Goal: Navigation & Orientation: Find specific page/section

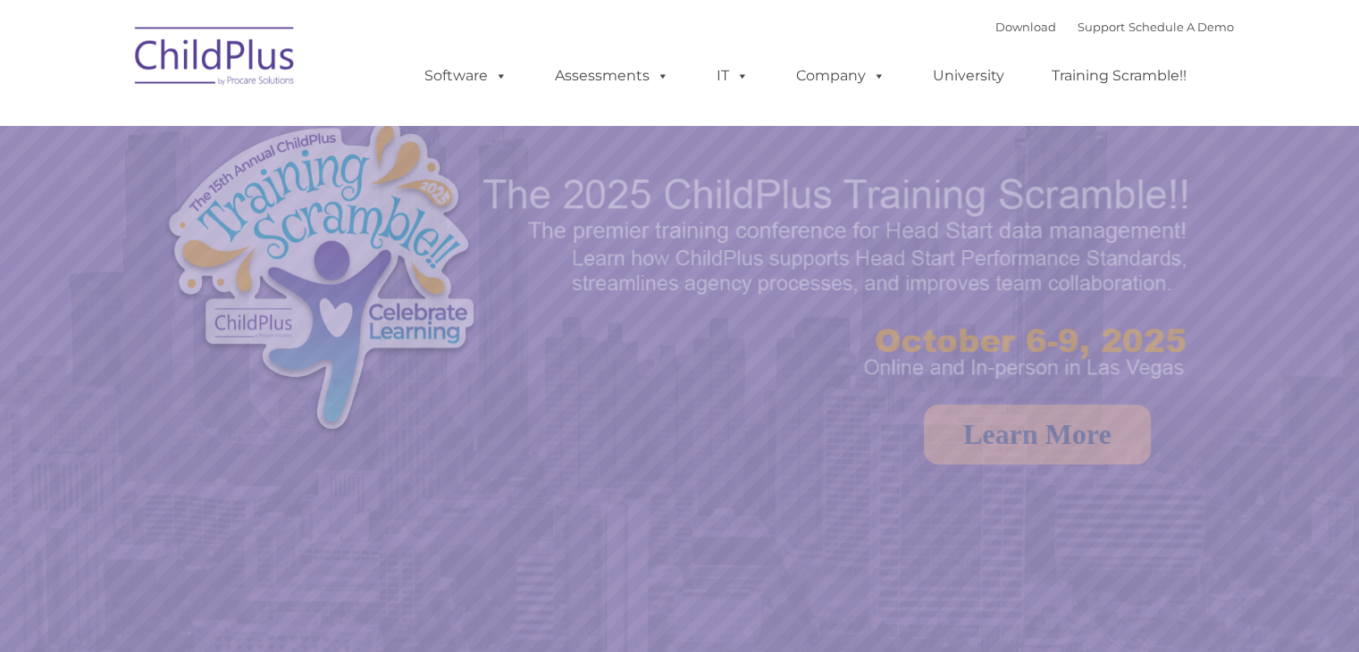
select select "MEDIUM"
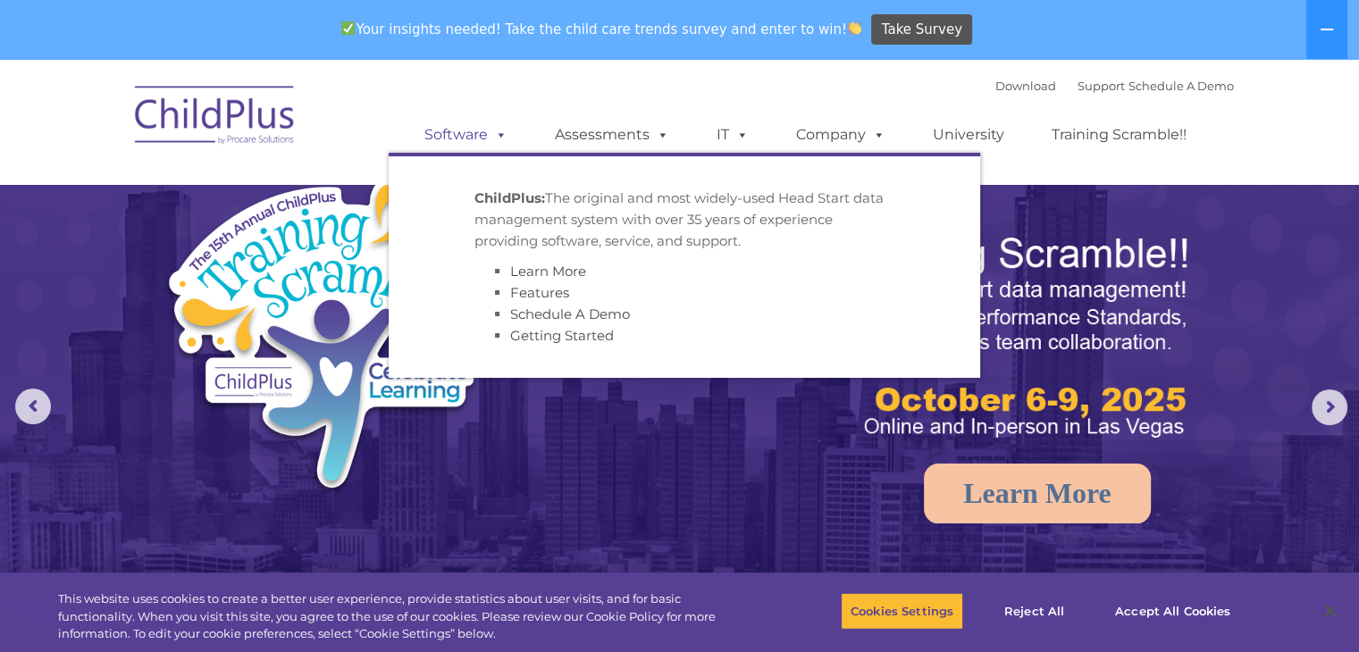
click at [488, 128] on span at bounding box center [498, 134] width 20 height 17
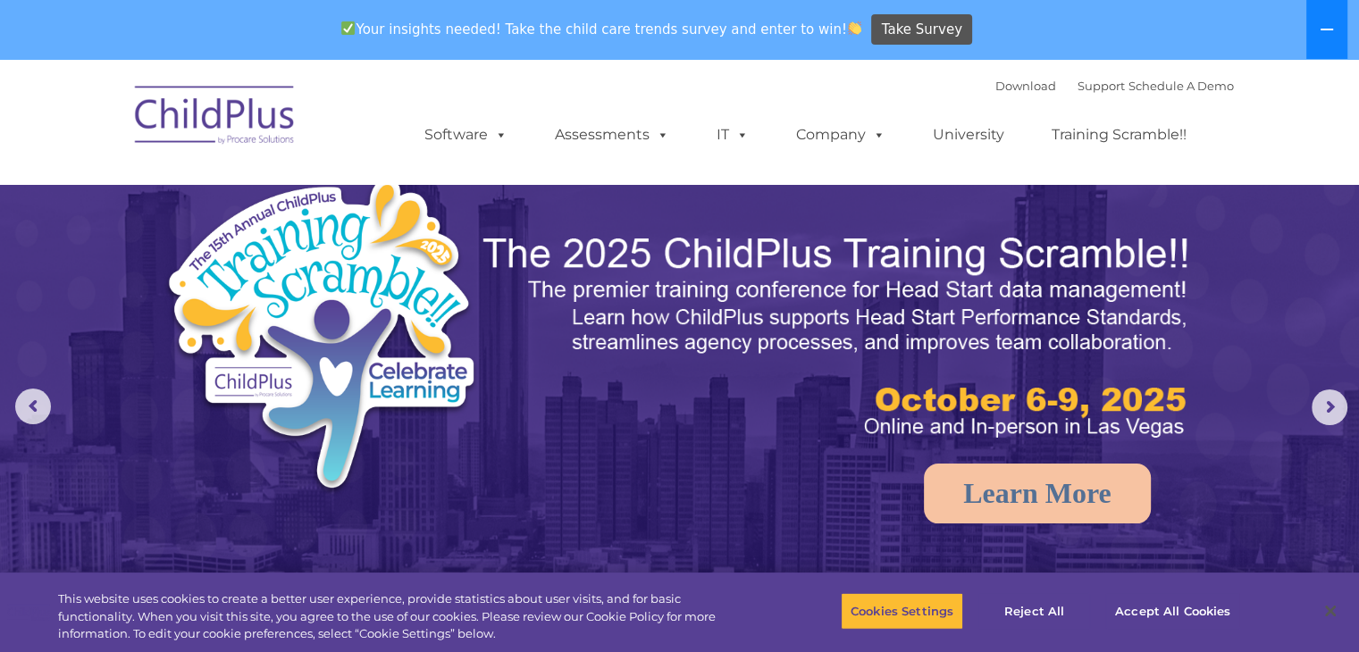
click at [1329, 19] on button at bounding box center [1326, 29] width 41 height 59
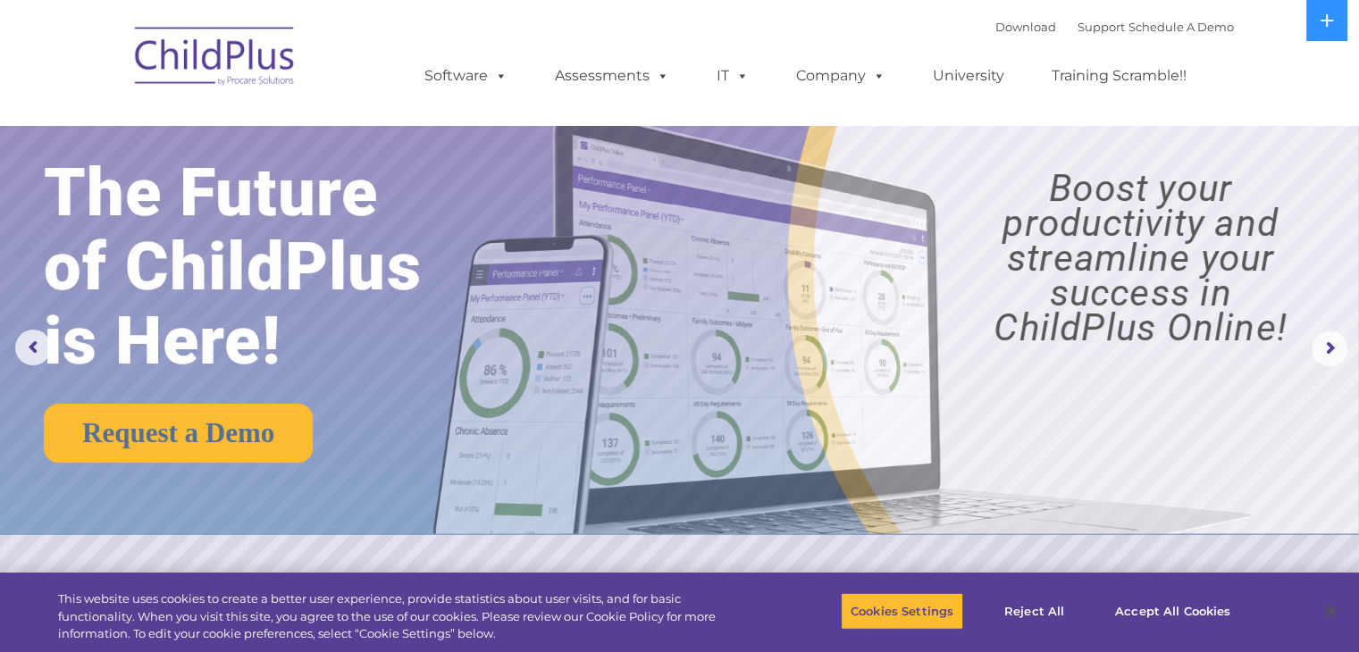
click at [235, 71] on img at bounding box center [215, 58] width 179 height 89
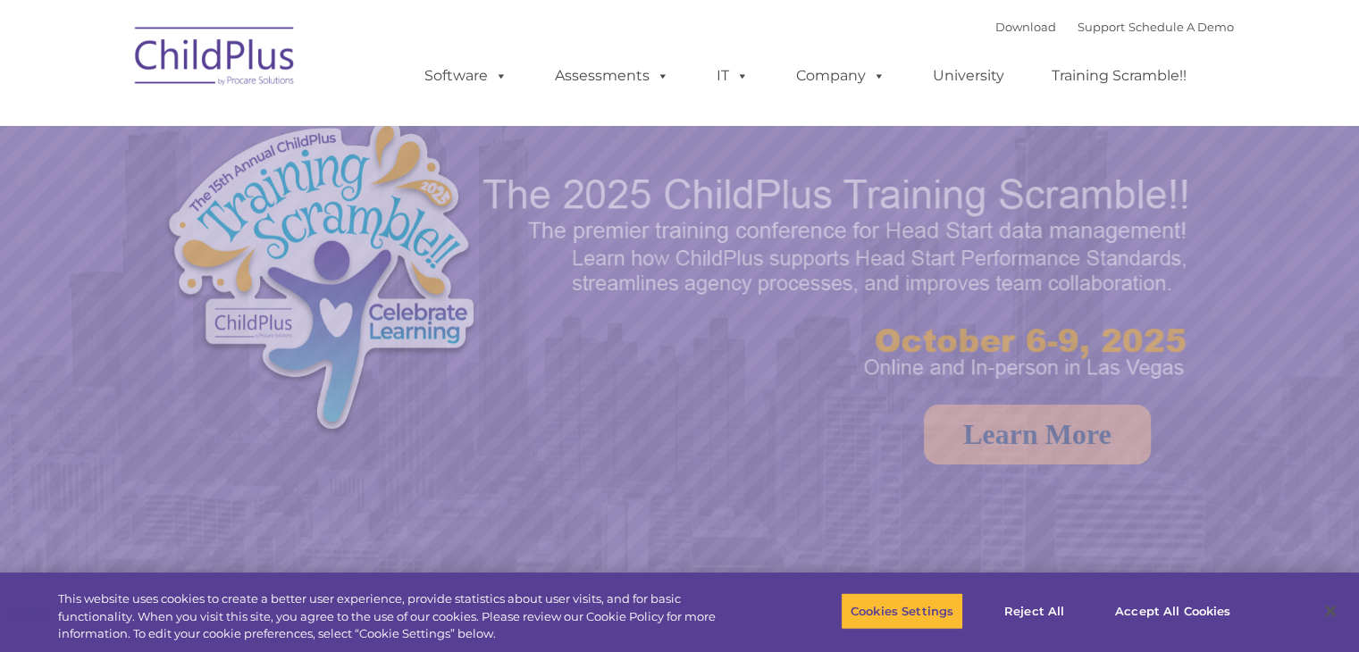
select select "MEDIUM"
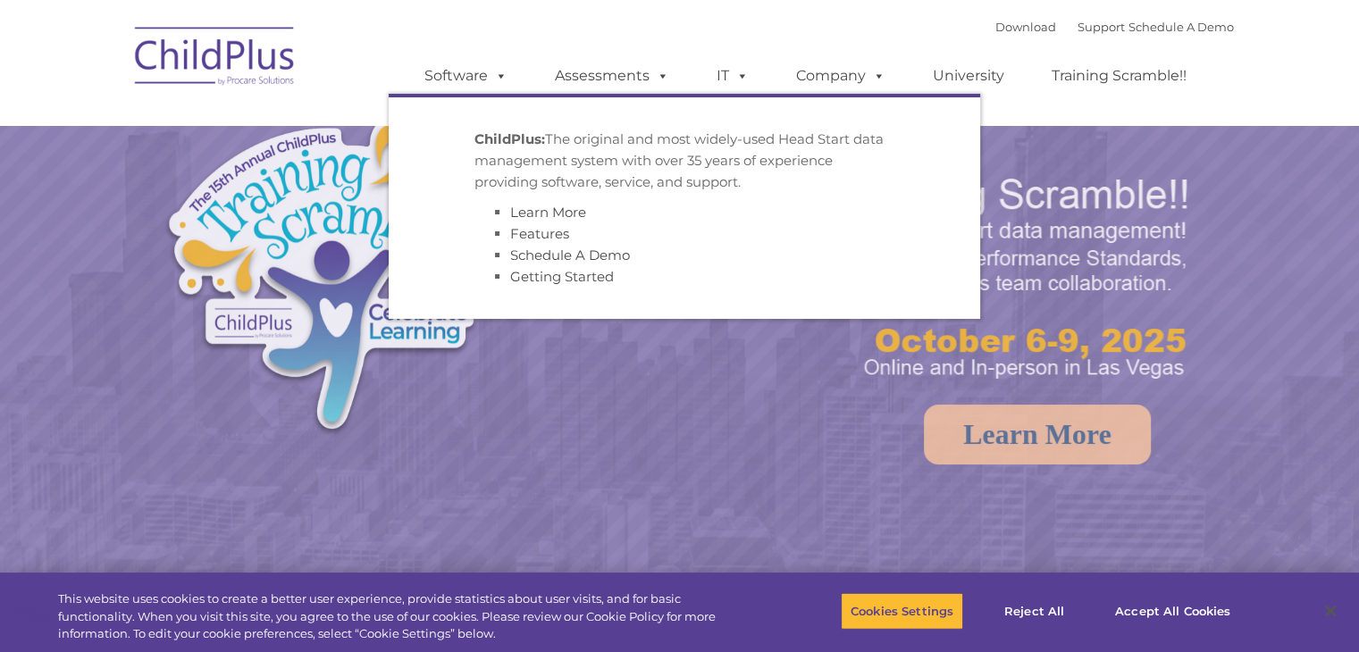
select select "MEDIUM"
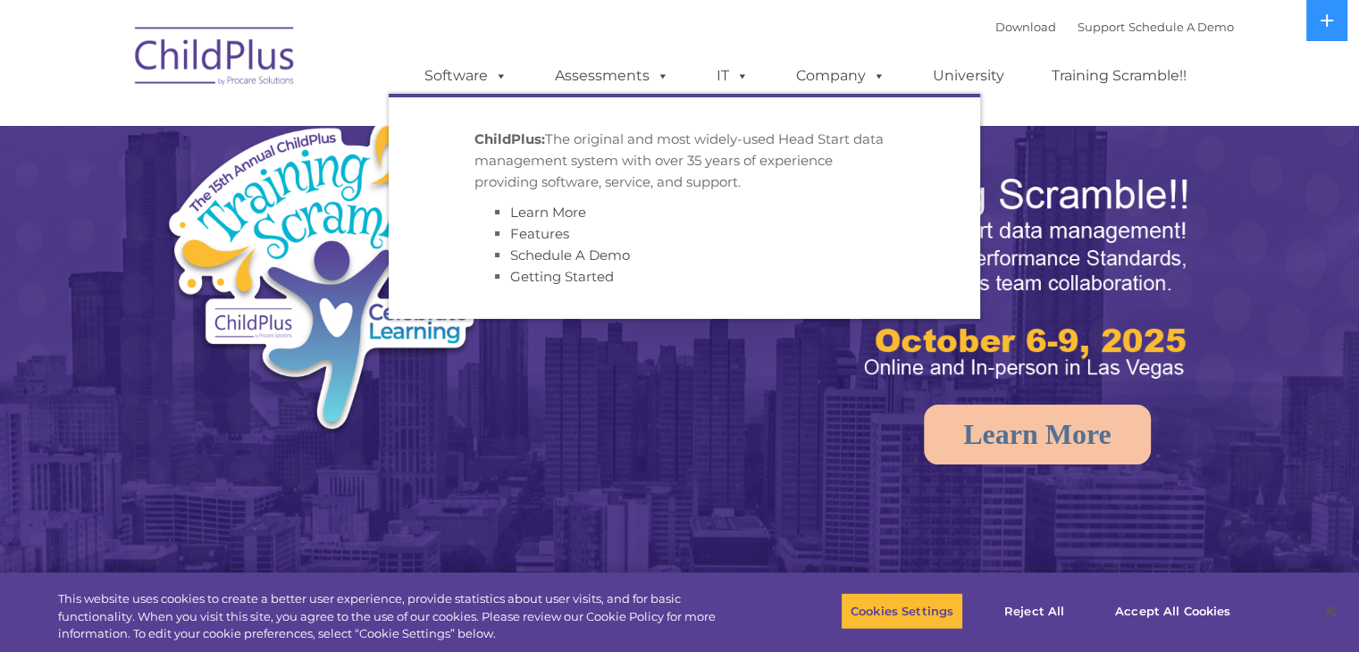
click at [476, 74] on link "Software" at bounding box center [465, 76] width 119 height 36
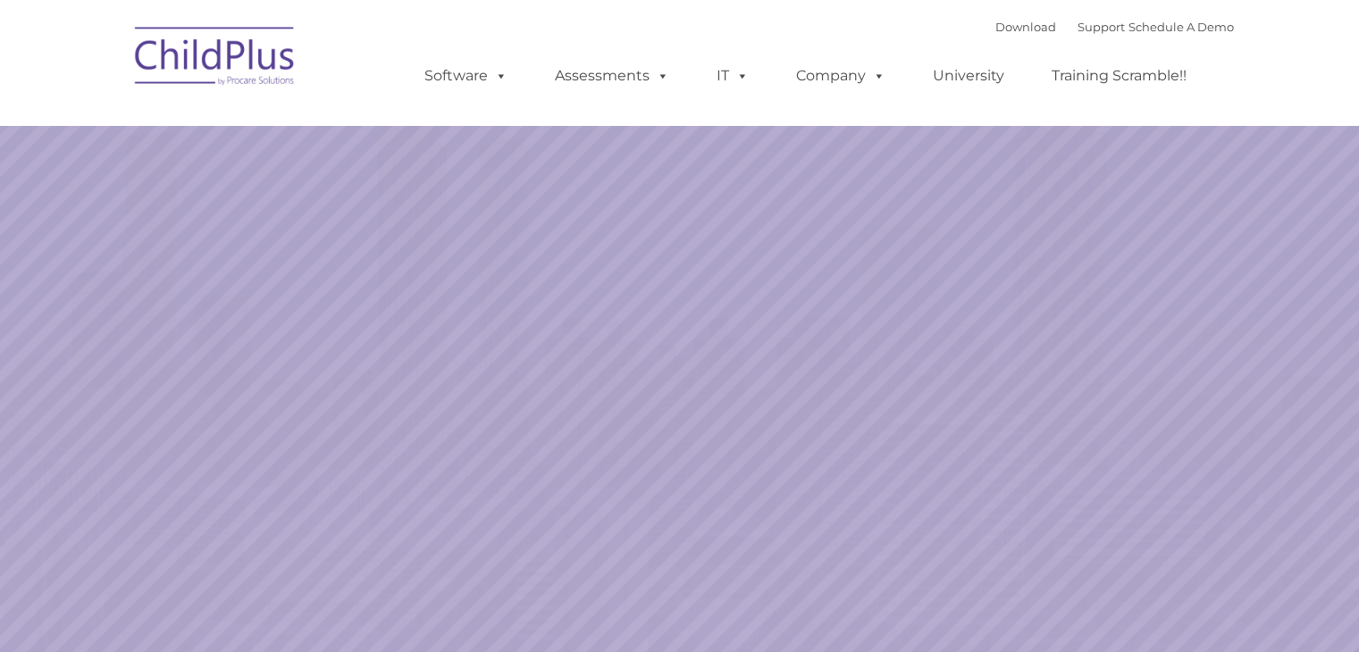
select select "MEDIUM"
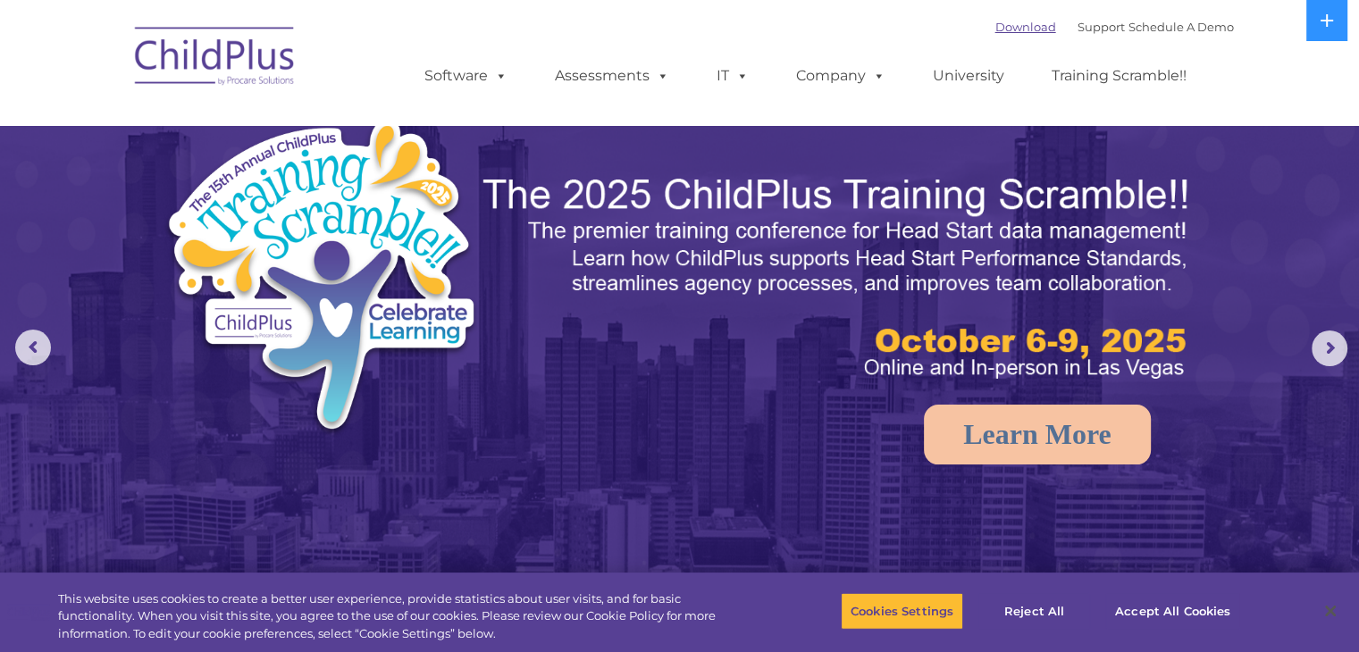
click at [1001, 29] on link "Download" at bounding box center [1025, 27] width 61 height 14
click at [995, 30] on link "Download" at bounding box center [1025, 27] width 61 height 14
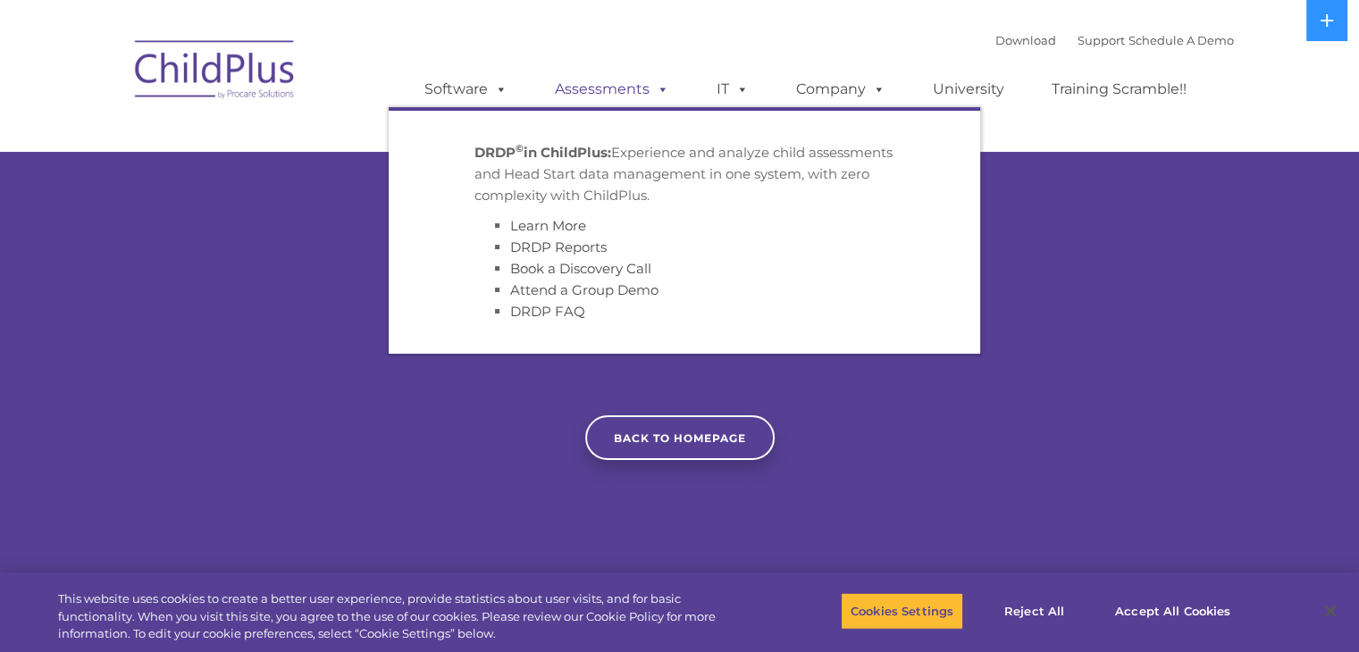
click at [600, 99] on link "Assessments" at bounding box center [612, 89] width 150 height 36
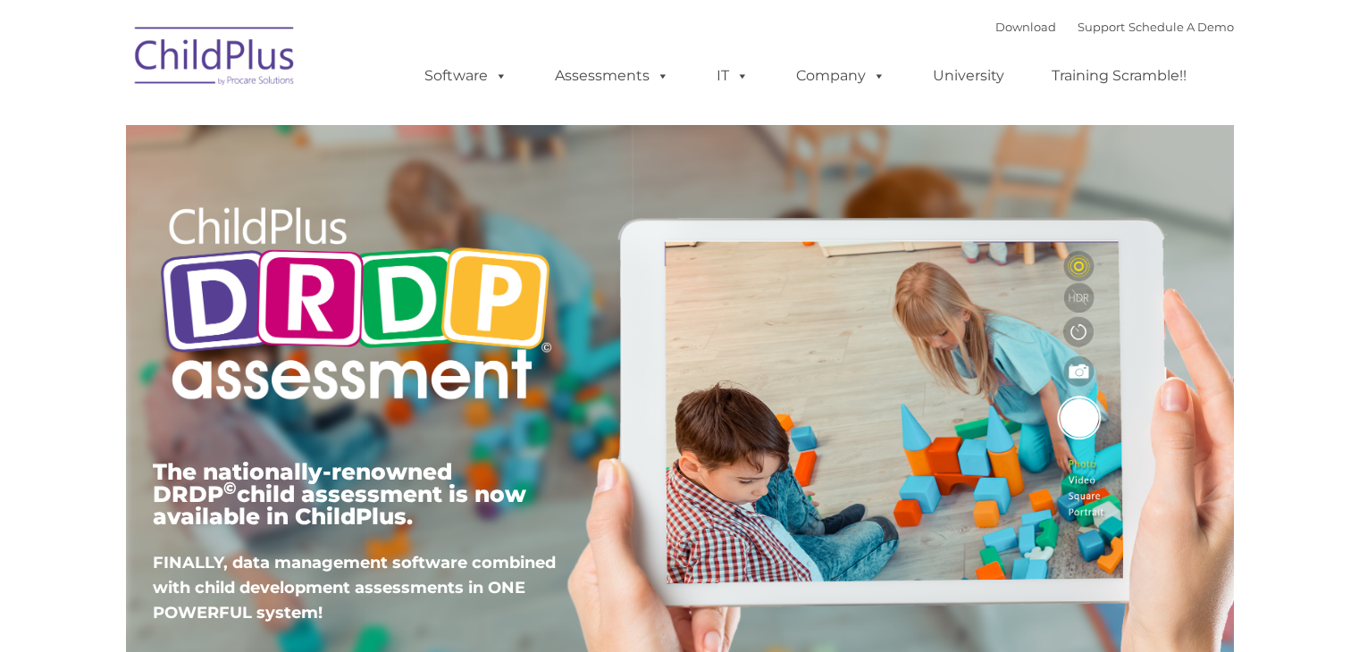
type input ""
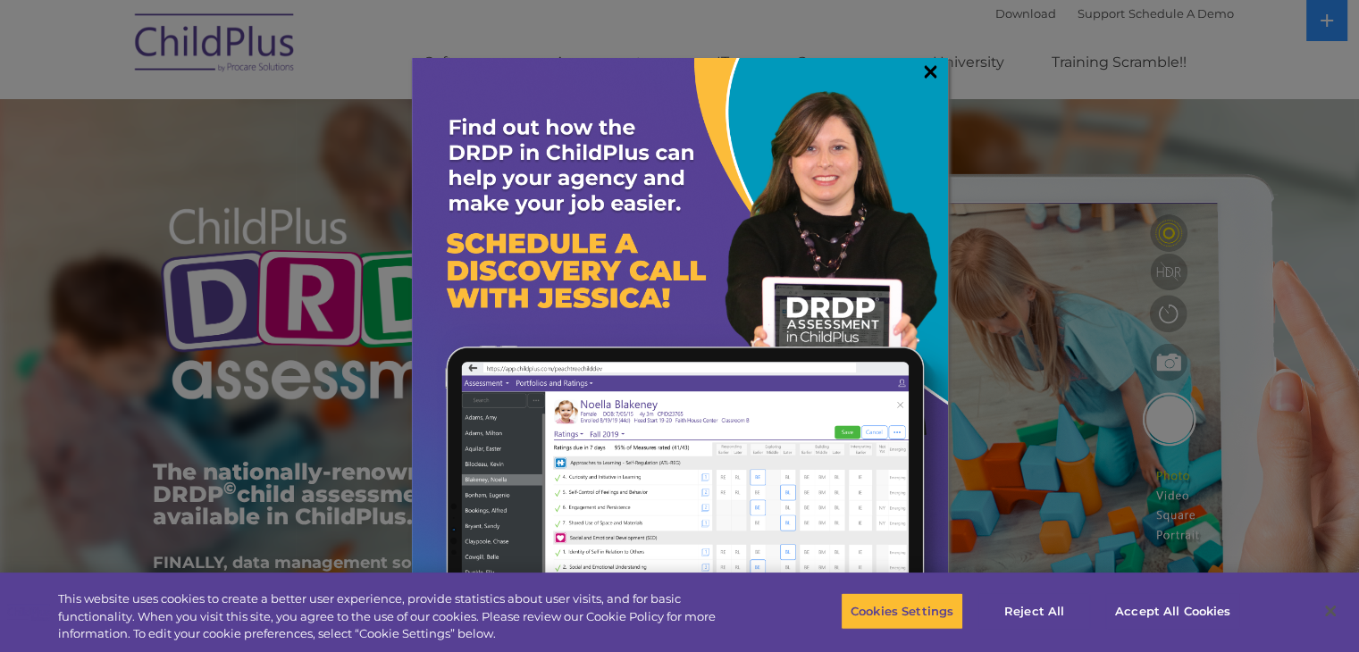
click at [921, 72] on link "×" at bounding box center [930, 72] width 21 height 18
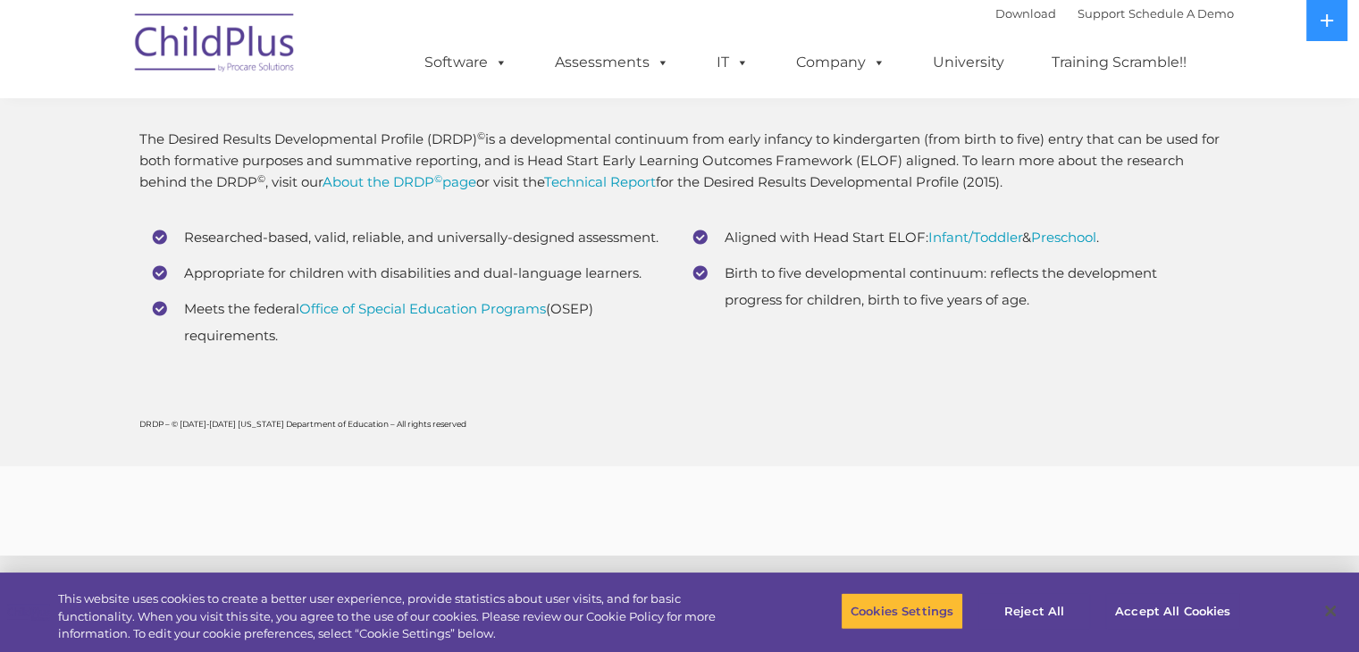
scroll to position [6797, 0]
